Goal: Task Accomplishment & Management: Manage account settings

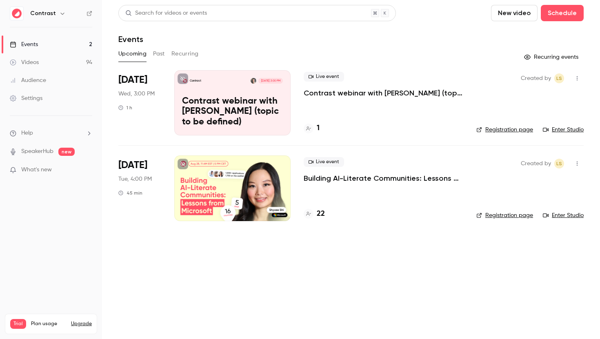
click at [159, 54] on button "Past" at bounding box center [159, 53] width 12 height 13
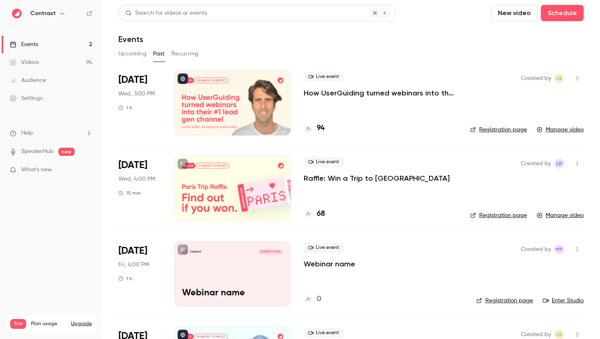
click at [137, 54] on button "Upcoming" at bounding box center [132, 53] width 28 height 13
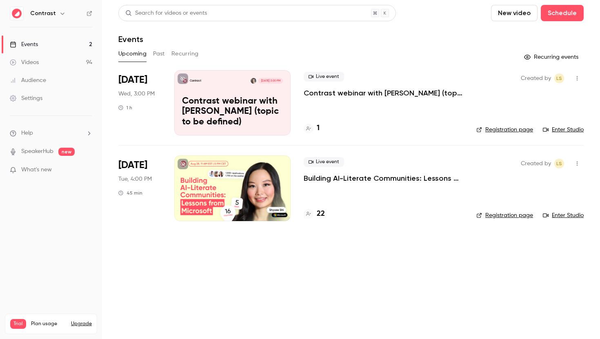
click at [338, 179] on p "Building AI-Literate Communities: Lessons from Microsoft" at bounding box center [384, 178] width 160 height 10
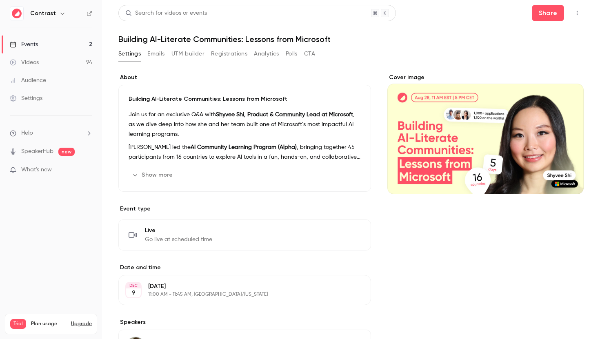
click at [158, 52] on button "Emails" at bounding box center [155, 53] width 17 height 13
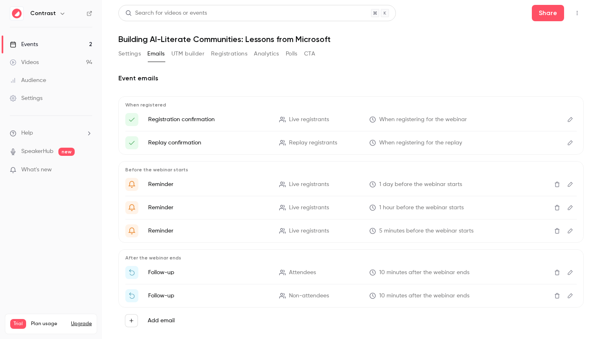
scroll to position [16, 0]
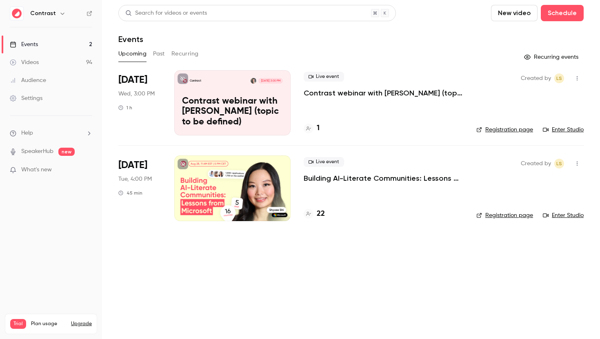
click at [42, 100] on div "Settings" at bounding box center [26, 98] width 33 height 8
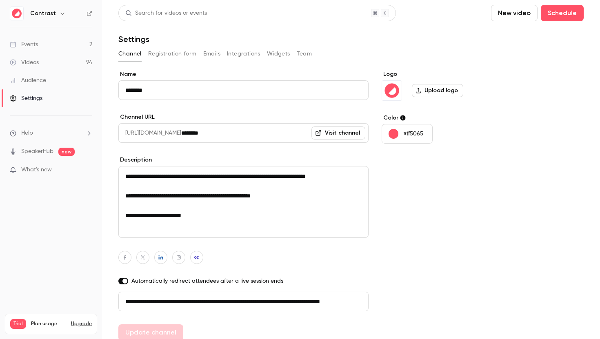
scroll to position [0, 46]
click at [251, 57] on button "Integrations" at bounding box center [243, 53] width 33 height 13
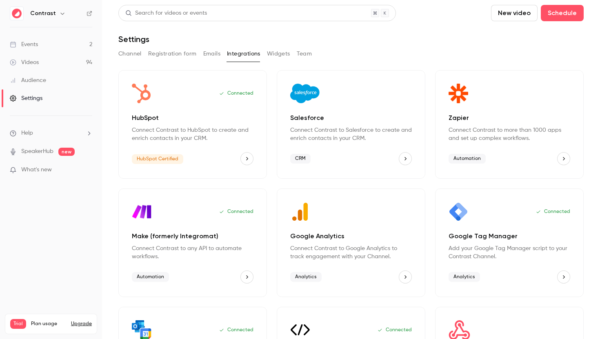
click at [59, 44] on link "Events 2" at bounding box center [51, 45] width 102 height 18
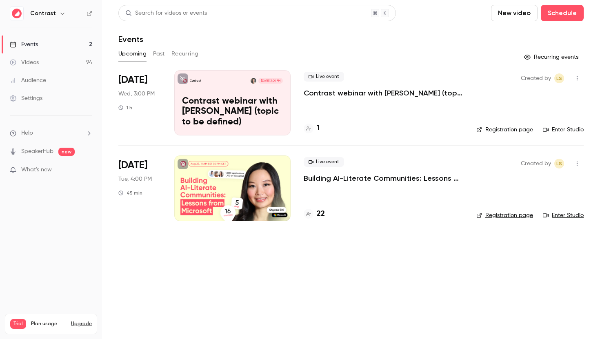
click at [406, 179] on p "Building AI-Literate Communities: Lessons from Microsoft" at bounding box center [384, 178] width 160 height 10
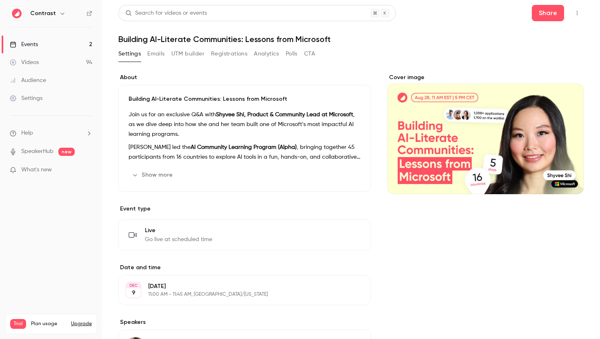
scroll to position [150, 0]
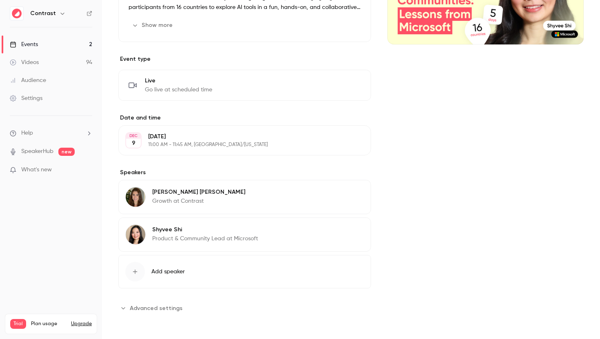
click at [153, 310] on span "Advanced settings" at bounding box center [156, 308] width 53 height 9
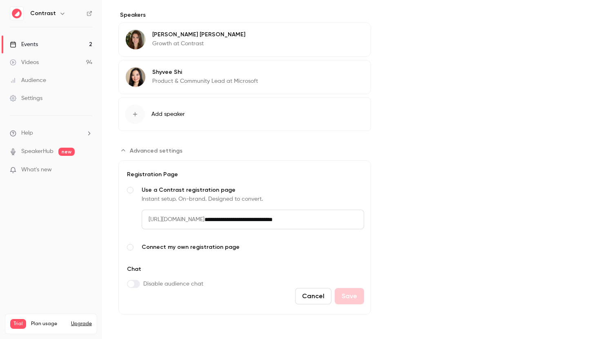
click at [45, 43] on link "Events 2" at bounding box center [51, 45] width 102 height 18
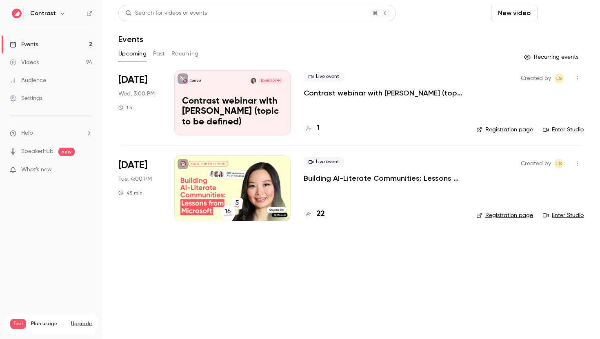
click at [569, 13] on button "Schedule" at bounding box center [562, 13] width 43 height 16
click at [545, 33] on div "One time event" at bounding box center [546, 35] width 62 height 8
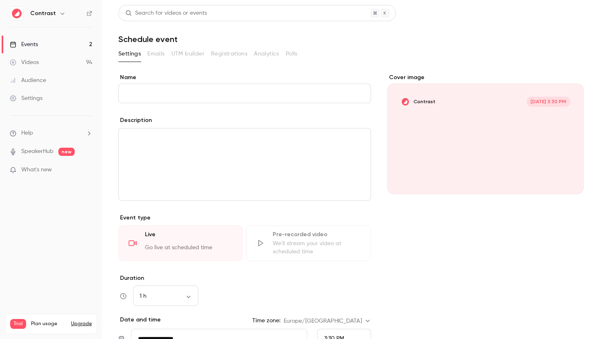
scroll to position [133, 0]
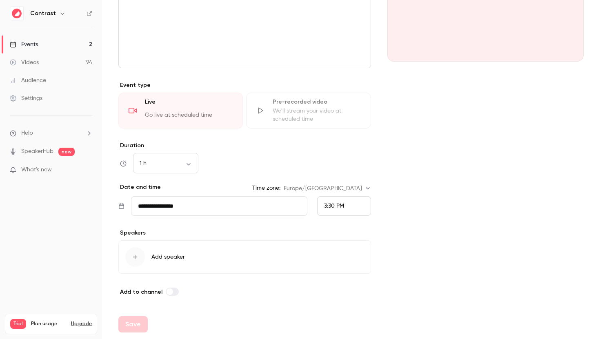
click at [47, 42] on link "Events 2" at bounding box center [51, 45] width 102 height 18
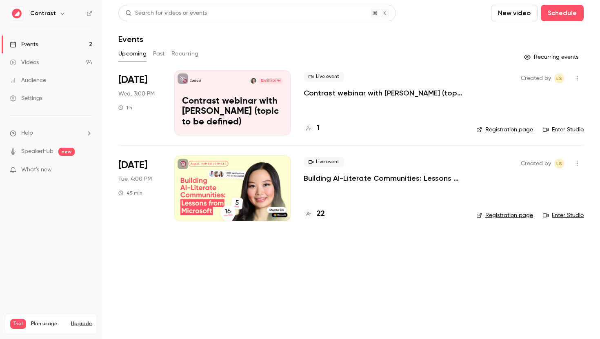
click at [431, 178] on p "Building AI-Literate Communities: Lessons from Microsoft" at bounding box center [384, 178] width 160 height 10
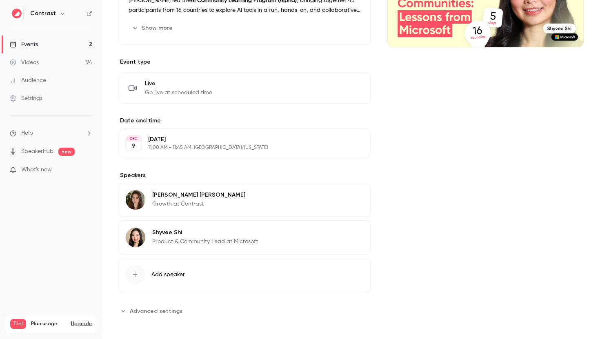
scroll to position [150, 0]
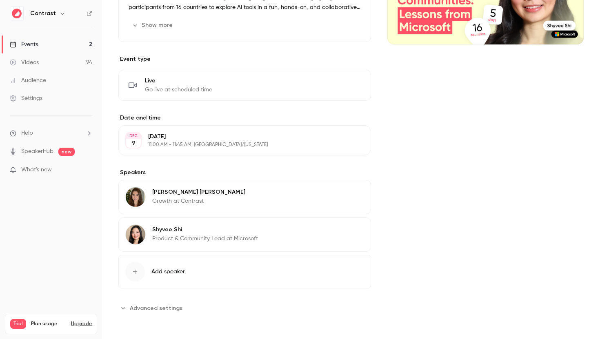
click at [169, 304] on span "Advanced settings" at bounding box center [156, 308] width 53 height 9
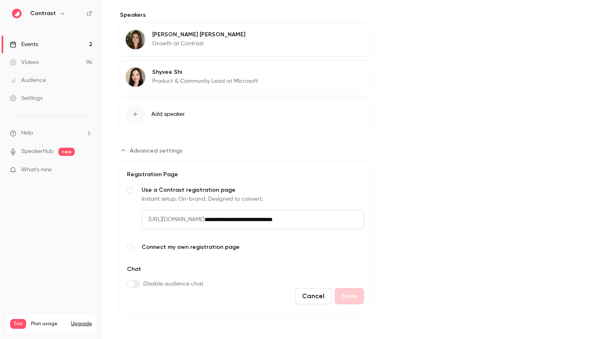
click at [129, 247] on span "Advanced settings" at bounding box center [130, 247] width 7 height 7
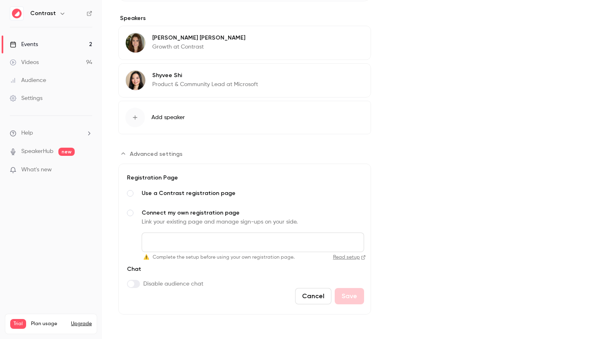
scroll to position [304, 0]
click at [345, 259] on link "Read setup" at bounding box center [332, 257] width 68 height 7
click at [130, 193] on span "Advanced settings" at bounding box center [130, 193] width 7 height 7
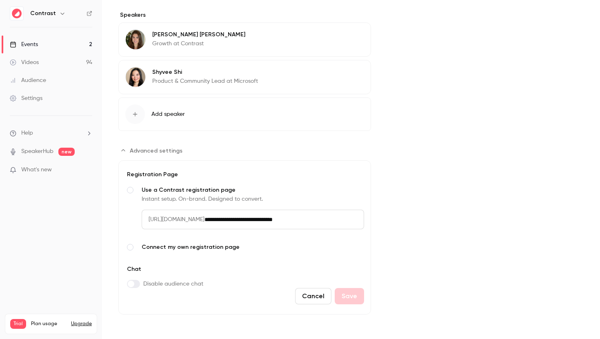
click at [314, 295] on button "Cancel" at bounding box center [313, 296] width 36 height 16
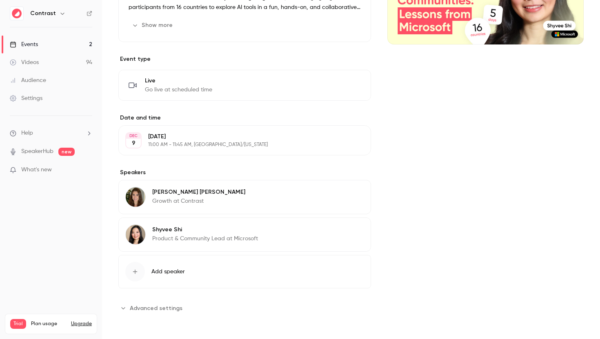
scroll to position [150, 0]
click at [50, 38] on link "Events 2" at bounding box center [51, 45] width 102 height 18
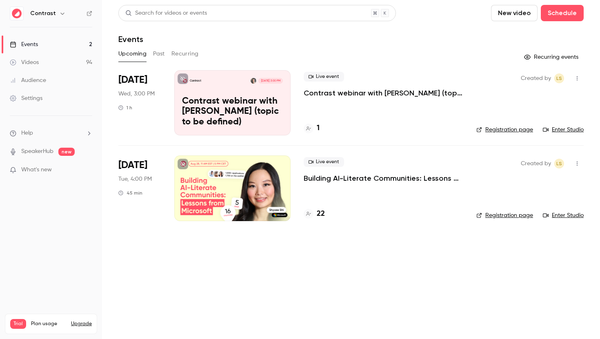
click at [562, 213] on link "Enter Studio" at bounding box center [563, 215] width 41 height 8
click at [430, 180] on p "Building AI-Literate Communities: Lessons from Microsoft" at bounding box center [384, 178] width 160 height 10
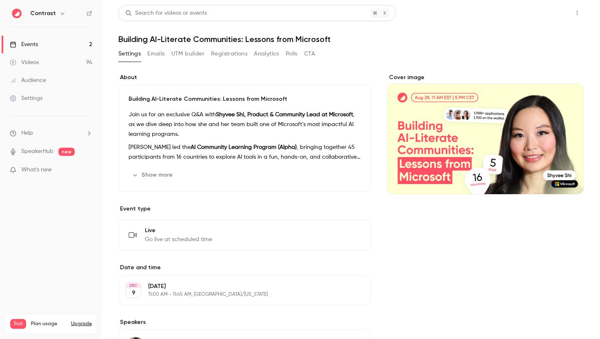
click at [541, 18] on button "Share" at bounding box center [548, 13] width 32 height 16
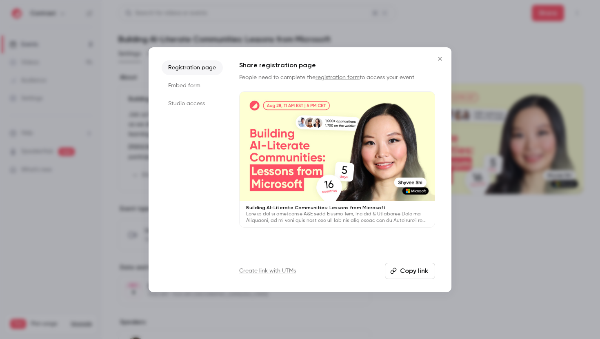
click at [191, 108] on li "Studio access" at bounding box center [192, 103] width 61 height 15
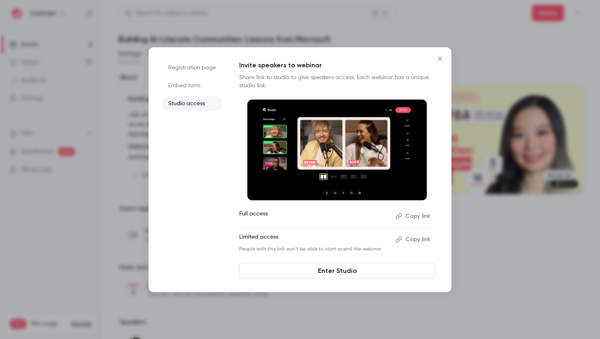
click at [418, 242] on button "Copy link" at bounding box center [413, 239] width 43 height 13
